Goal: Check status: Check status

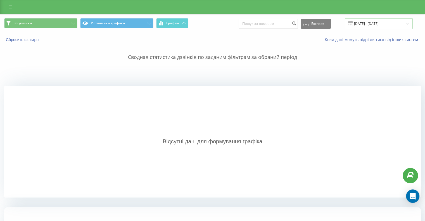
click at [380, 20] on input "[DATE] - [DATE]" at bounding box center [379, 23] width 68 height 11
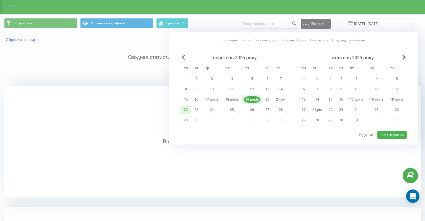
click at [182, 111] on div "22" at bounding box center [185, 109] width 7 height 7
click at [392, 132] on font "Застосувати" at bounding box center [391, 134] width 23 height 5
type input "[DATE] - [DATE]"
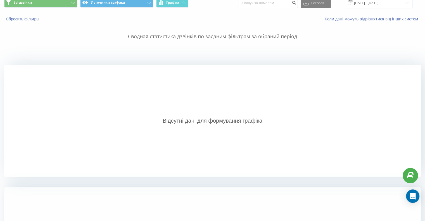
scroll to position [84, 0]
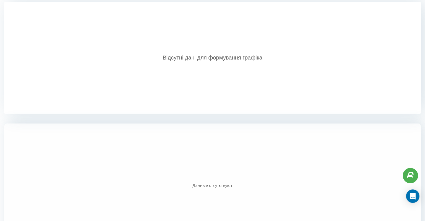
click at [214, 84] on div "Відсутні дані для формування графіка" at bounding box center [212, 58] width 417 height 112
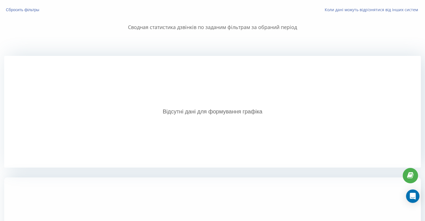
scroll to position [0, 0]
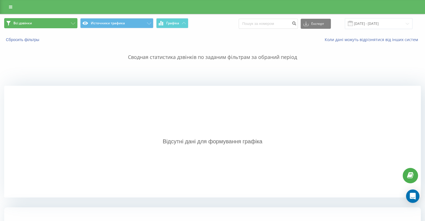
click at [49, 24] on button "Всі дзвінки" at bounding box center [40, 23] width 73 height 10
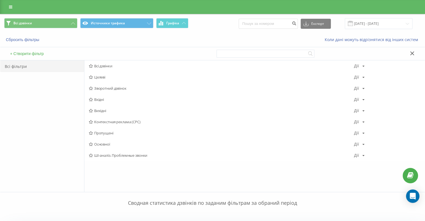
click at [46, 69] on div "Всі фільтри" at bounding box center [42, 66] width 84 height 12
click at [12, 66] on font "Всі фільтри" at bounding box center [16, 66] width 22 height 5
click at [8, 5] on link at bounding box center [11, 7] width 10 height 8
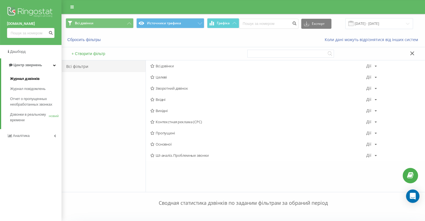
click at [28, 78] on font "Журнал дзвінків" at bounding box center [25, 79] width 30 height 4
